Goal: Check status: Check status

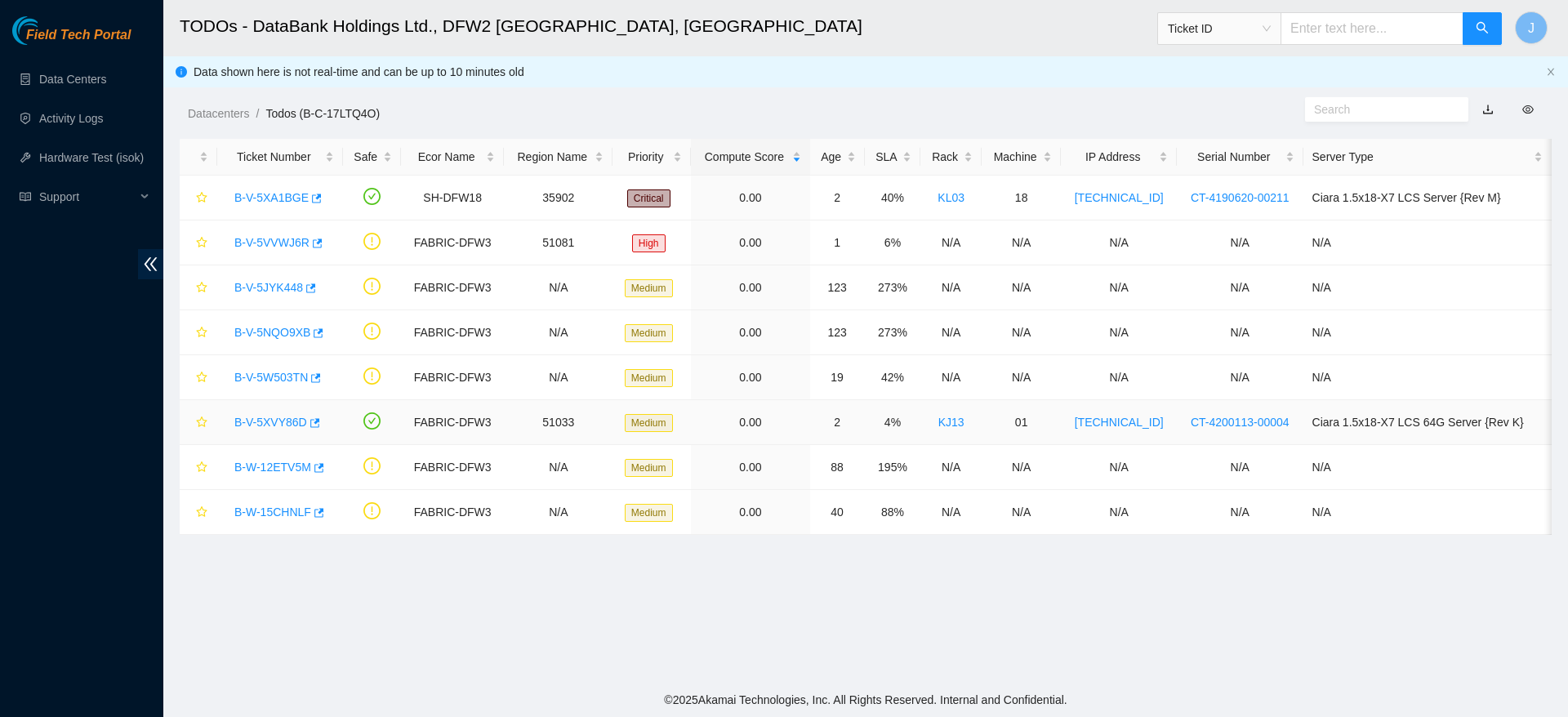
click at [283, 424] on link "B-V-5XVY86D" at bounding box center [270, 422] width 73 height 13
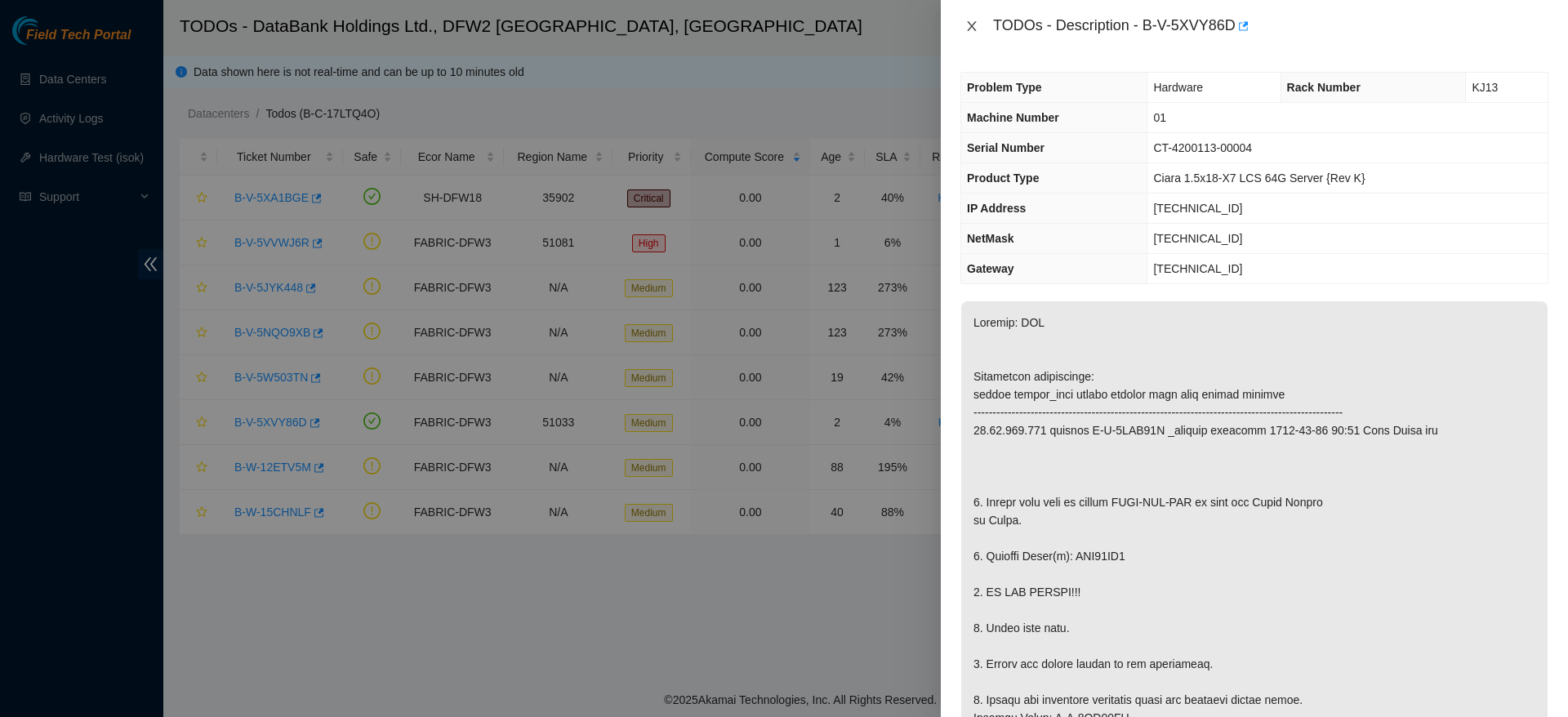
click at [970, 33] on div "TODOs - Description - B-V-5XVY86D" at bounding box center [1253, 25] width 588 height 26
click at [970, 25] on icon "close" at bounding box center [971, 25] width 13 height 13
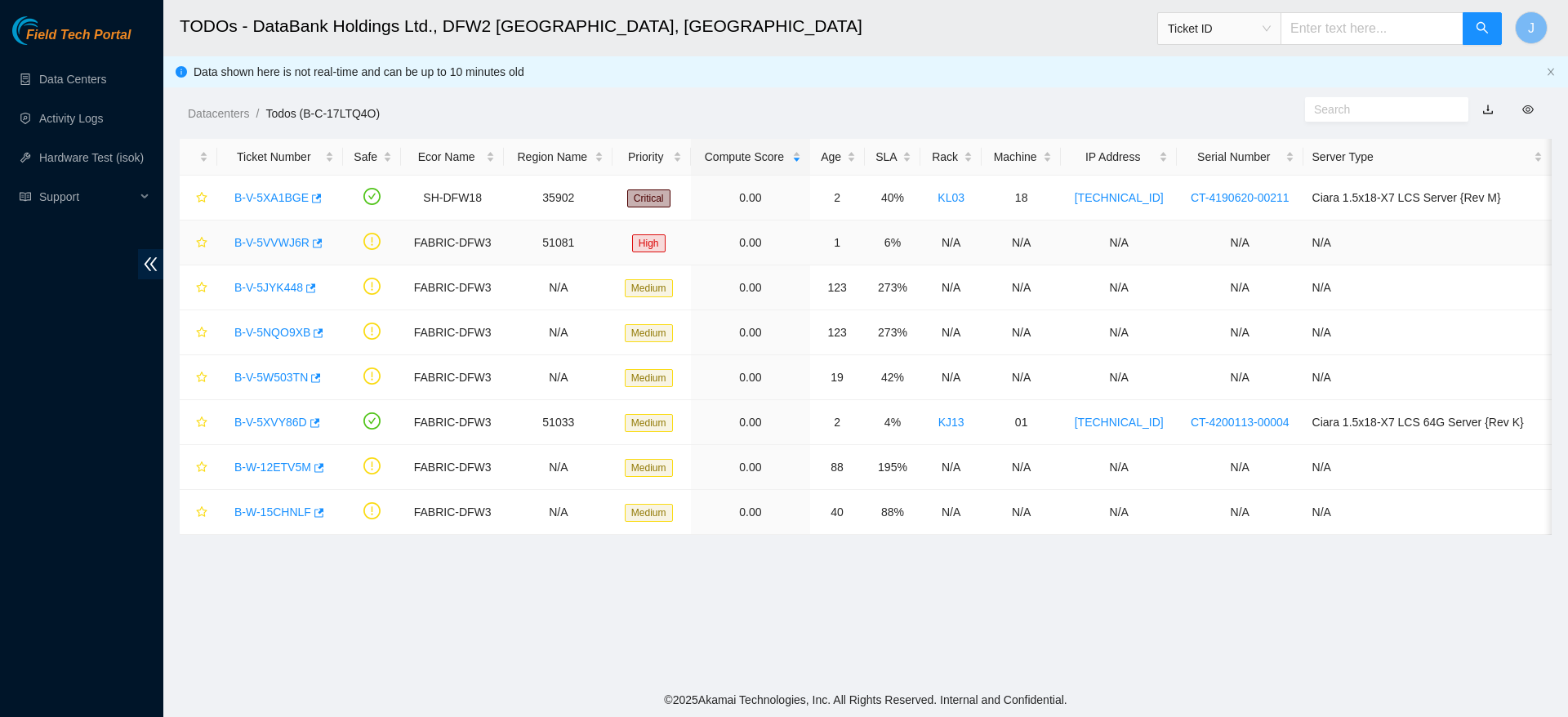
click at [258, 236] on link "B-V-5VVWJ6R" at bounding box center [271, 242] width 75 height 13
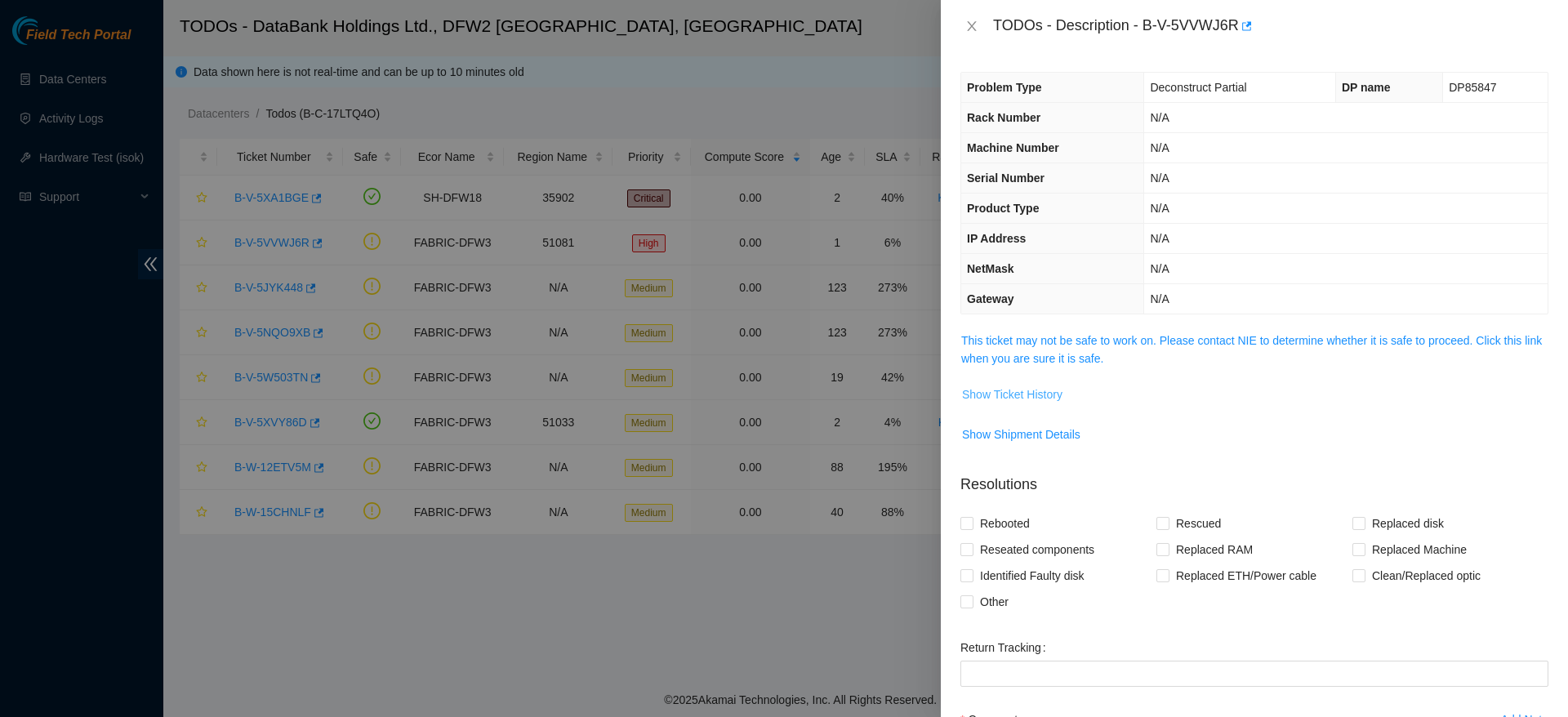
click at [1029, 387] on span "Show Ticket History" at bounding box center [1011, 394] width 100 height 17
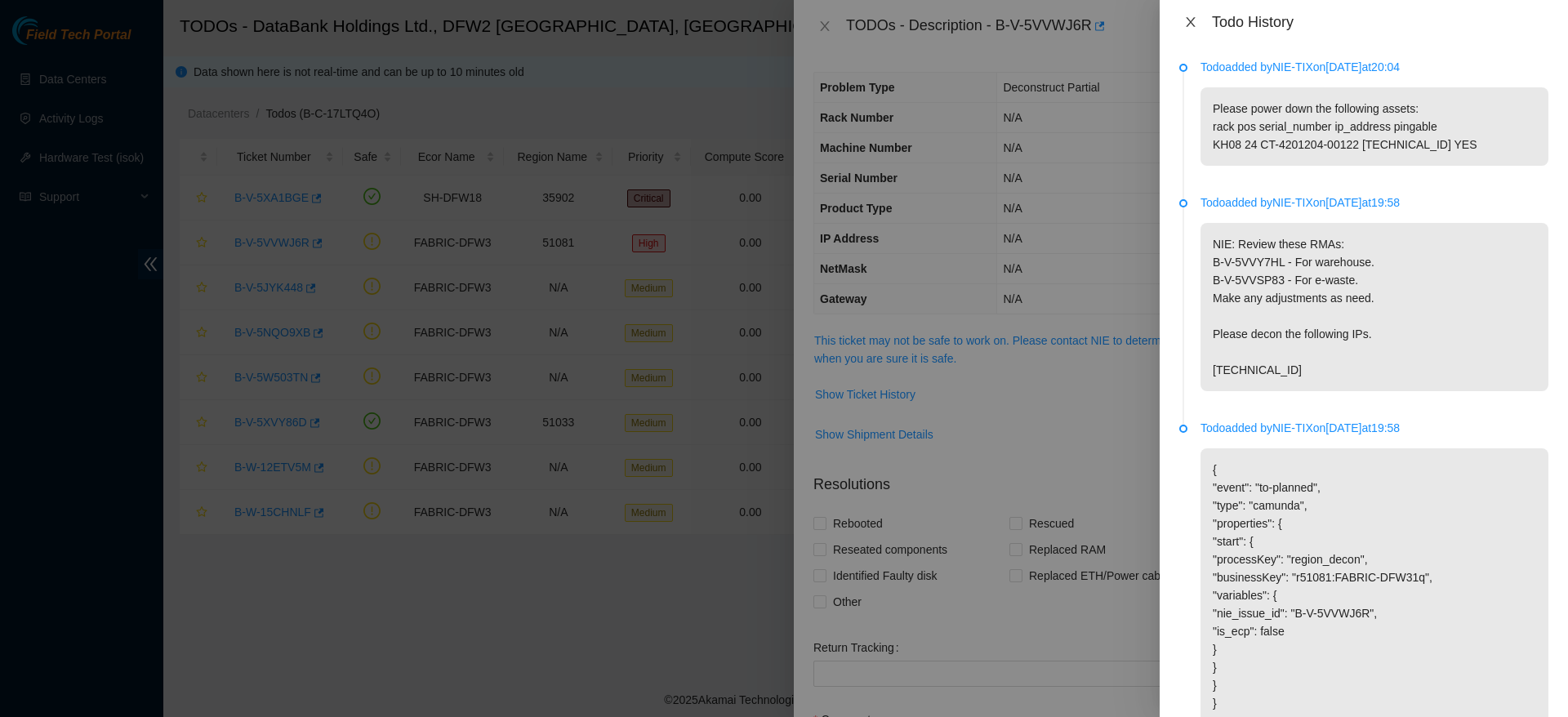
click at [1191, 17] on icon "close" at bounding box center [1190, 21] width 13 height 13
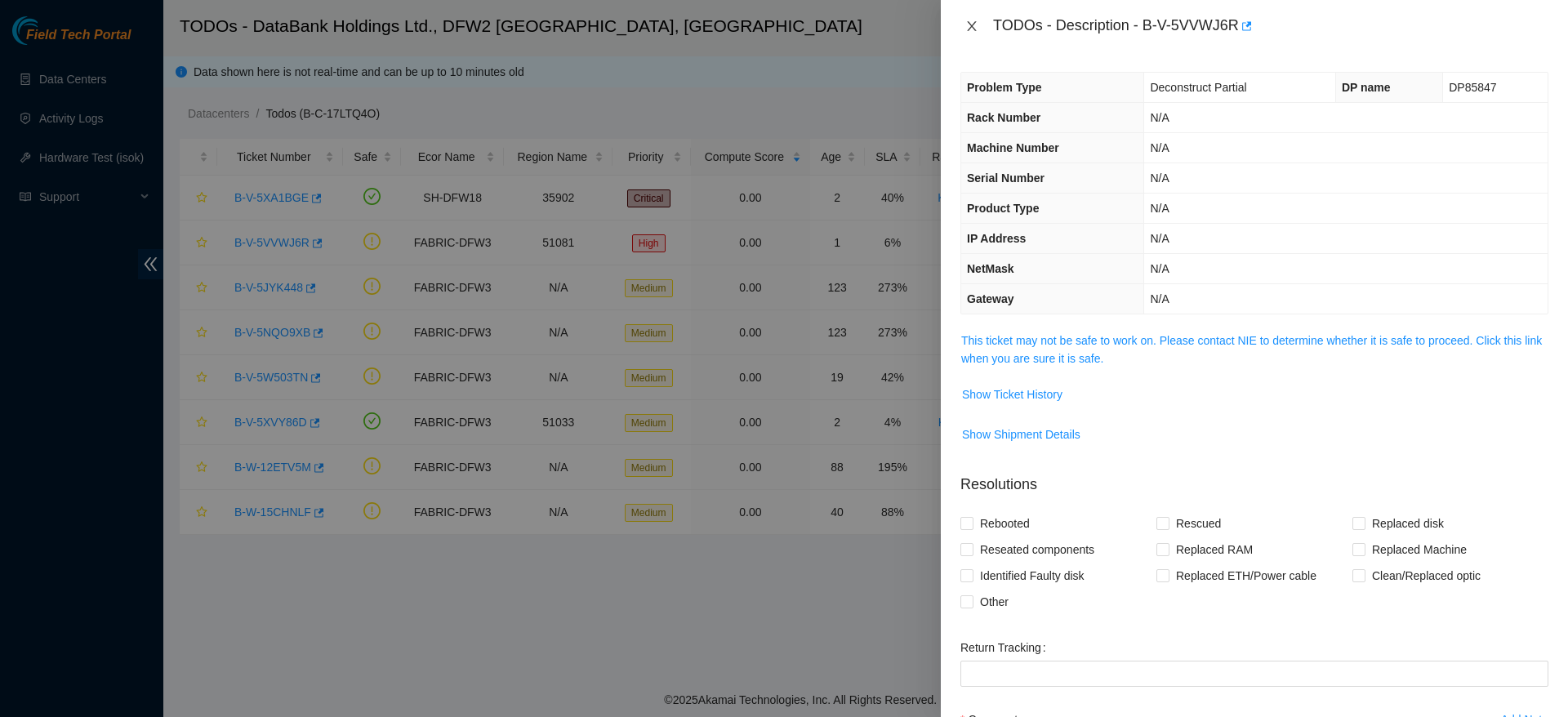
click at [973, 23] on icon "close" at bounding box center [971, 26] width 9 height 10
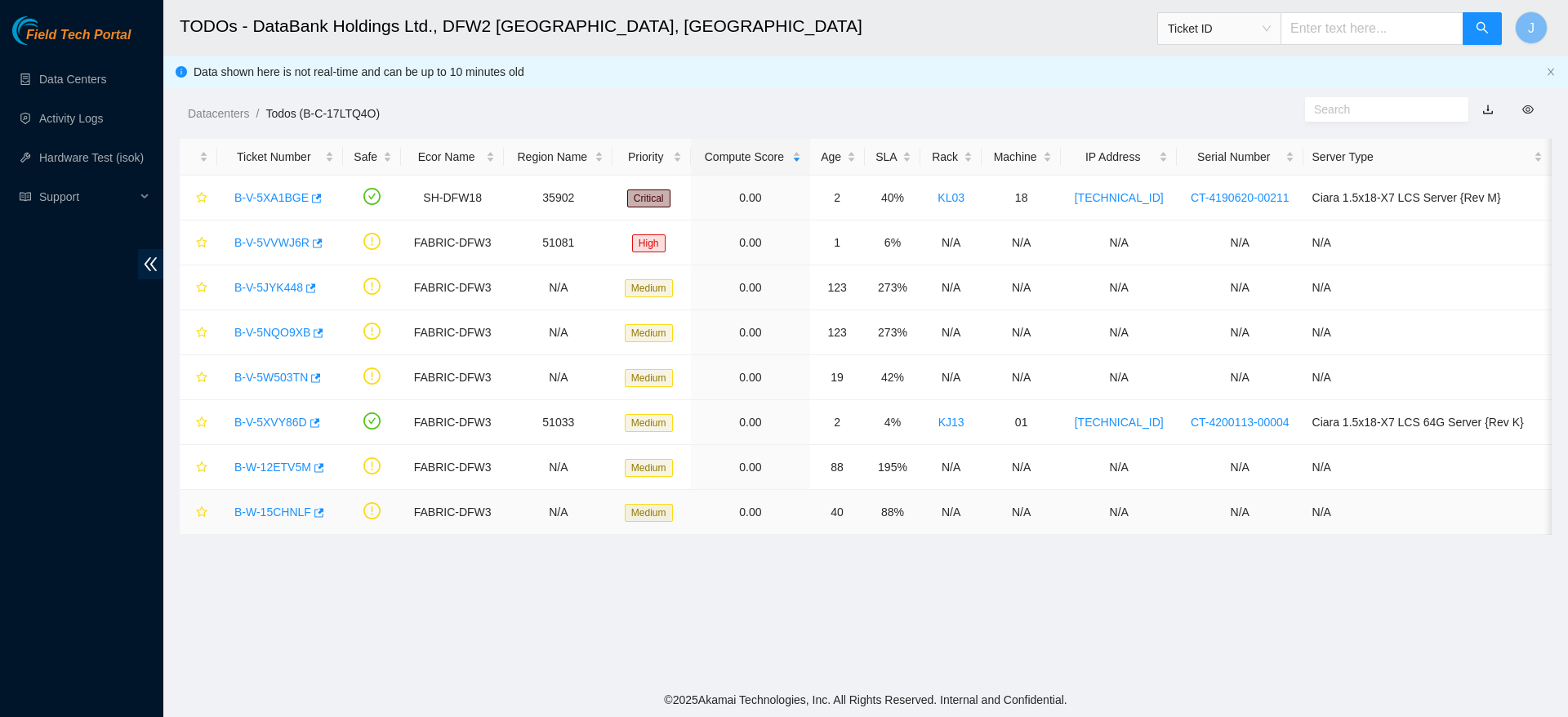
click at [248, 505] on link "B-W-15CHNLF" at bounding box center [272, 511] width 77 height 13
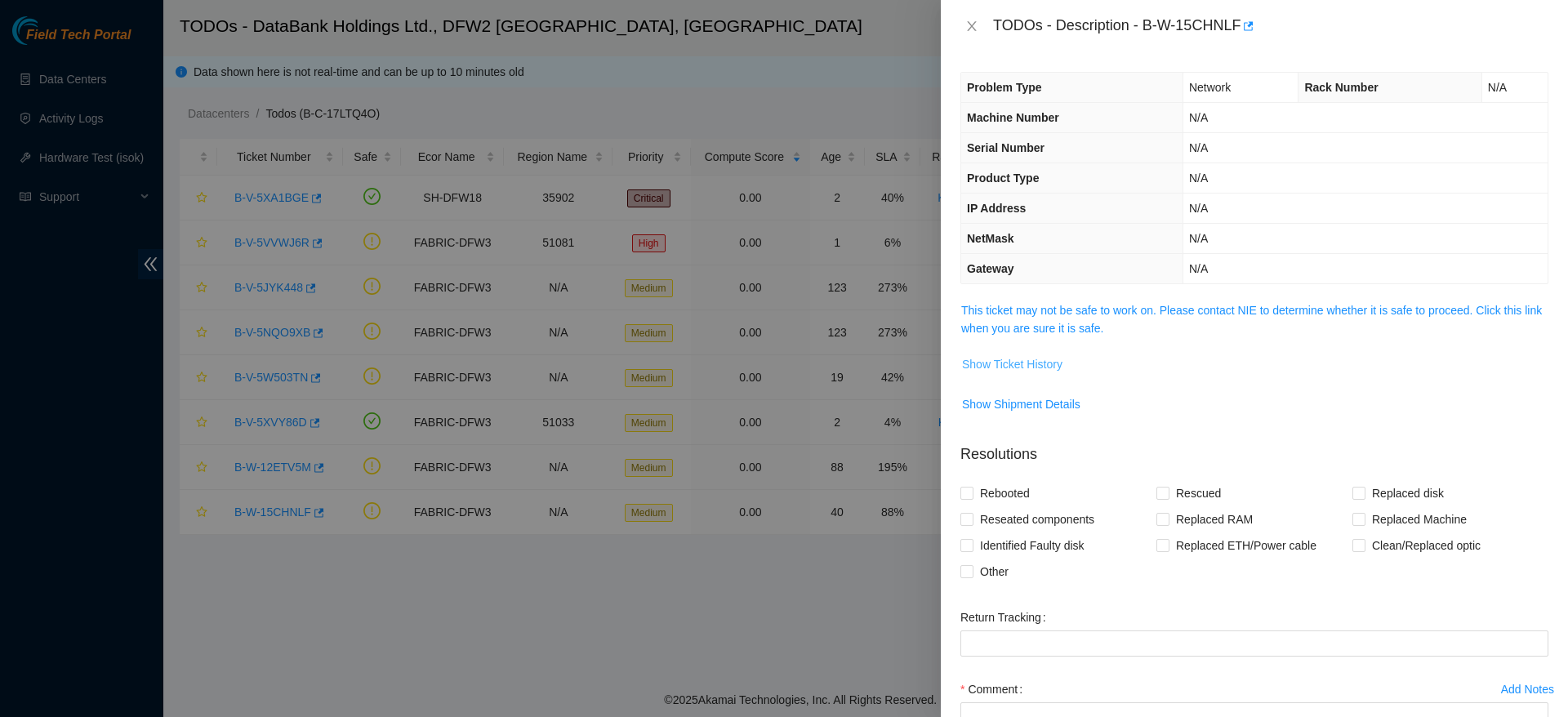
click at [992, 359] on span "Show Ticket History" at bounding box center [1011, 364] width 100 height 17
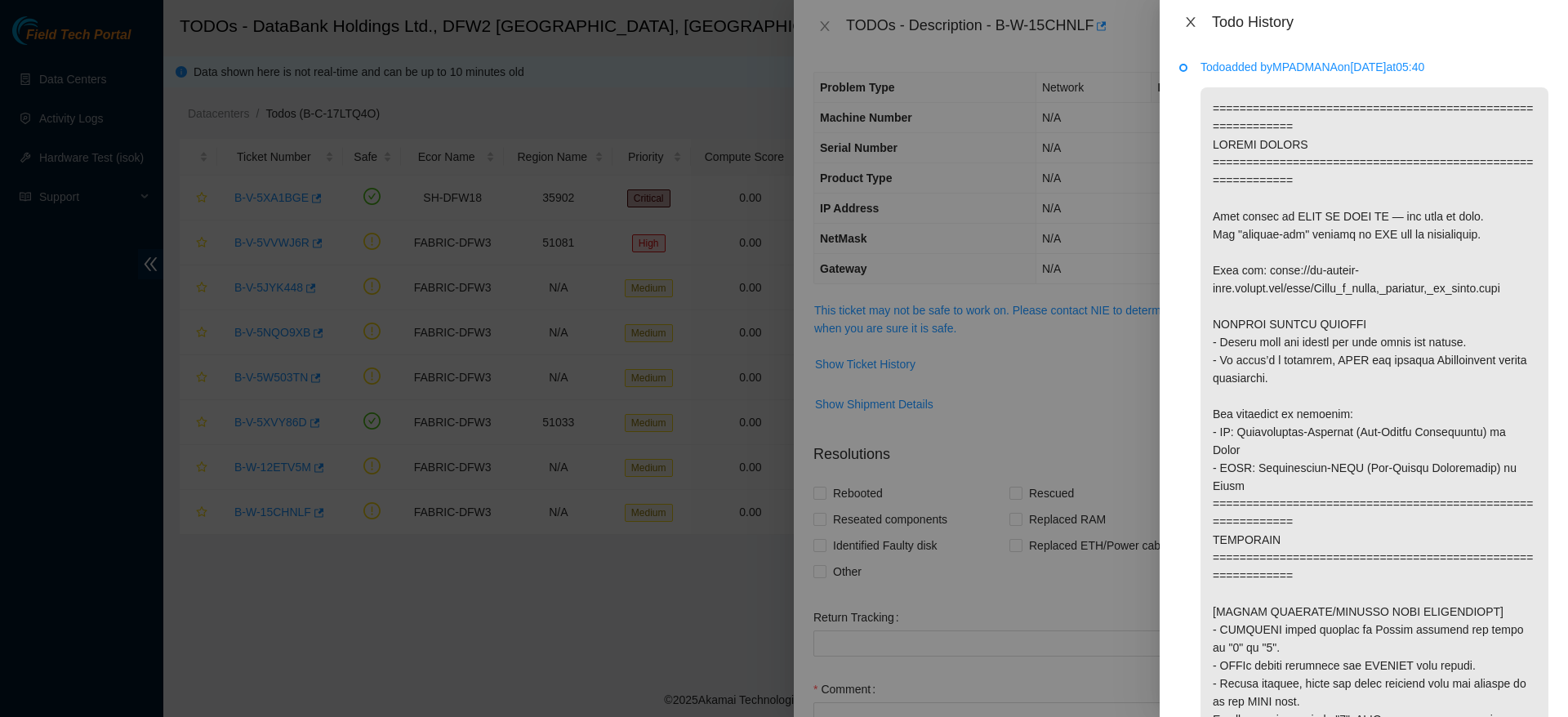
click at [1186, 17] on icon "close" at bounding box center [1190, 21] width 13 height 13
